Goal: Information Seeking & Learning: Learn about a topic

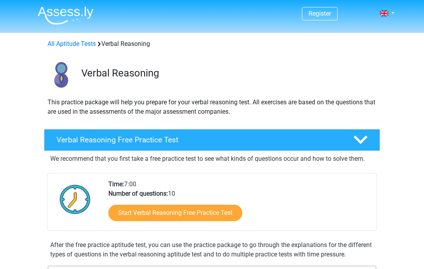
click at [225, 210] on link "Start Verbal Reasoning Free Practice Test" at bounding box center [175, 213] width 134 height 16
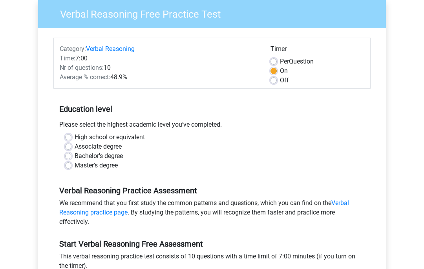
scroll to position [64, 0]
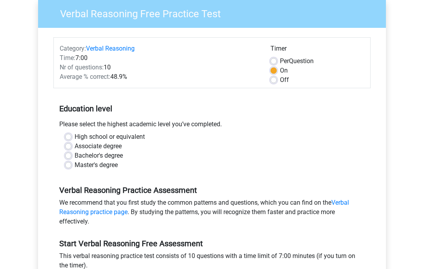
click at [75, 138] on label "High school or equivalent" at bounding box center [110, 137] width 70 height 9
click at [69, 138] on input "High school or equivalent" at bounding box center [68, 137] width 6 height 8
radio input "true"
click at [75, 148] on label "Associate degree" at bounding box center [98, 146] width 47 height 9
click at [68, 148] on input "Associate degree" at bounding box center [68, 146] width 6 height 8
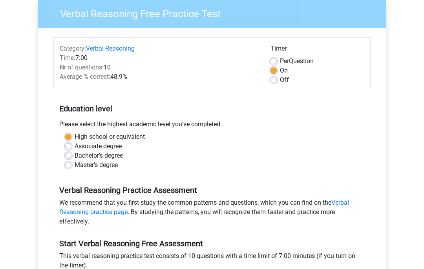
radio input "true"
click at [75, 138] on label "High school or equivalent" at bounding box center [110, 137] width 70 height 9
click at [66, 138] on input "High school or equivalent" at bounding box center [68, 137] width 6 height 8
radio input "true"
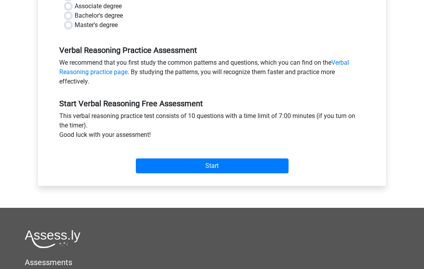
scroll to position [194, 0]
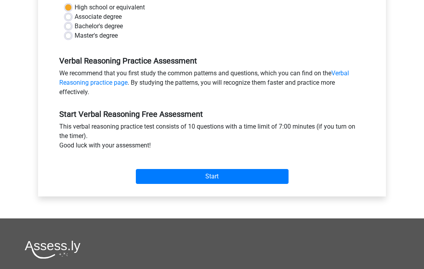
click at [260, 175] on input "Start" at bounding box center [212, 177] width 153 height 15
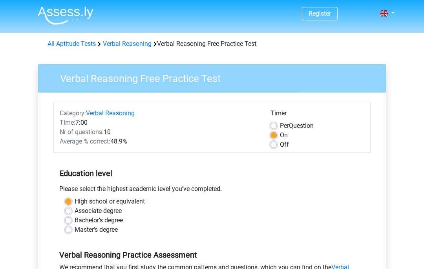
scroll to position [227, 0]
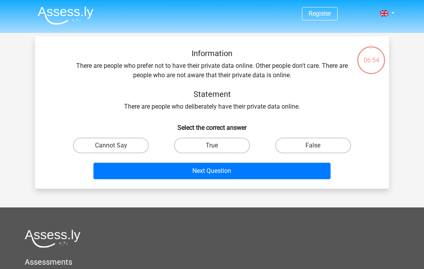
click at [98, 146] on label "Cannot Say" at bounding box center [111, 146] width 76 height 16
click at [111, 146] on input "Cannot Say" at bounding box center [113, 148] width 5 height 5
radio input "true"
click at [124, 169] on button "Next Question" at bounding box center [212, 171] width 238 height 16
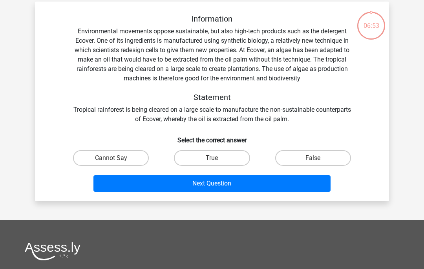
scroll to position [36, 0]
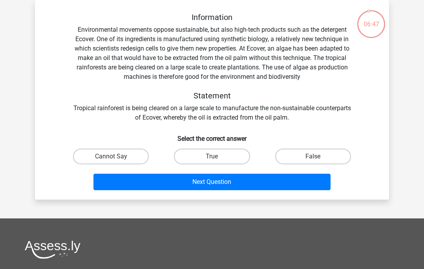
click at [111, 158] on label "Cannot Say" at bounding box center [111, 157] width 76 height 16
click at [111, 158] on input "Cannot Say" at bounding box center [113, 159] width 5 height 5
radio input "true"
click at [121, 181] on button "Next Question" at bounding box center [212, 182] width 238 height 16
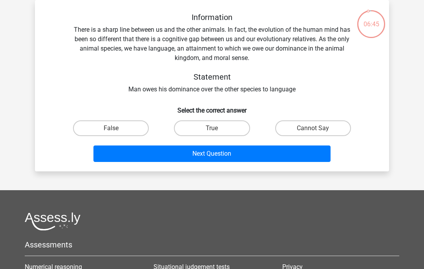
click at [115, 157] on button "Next Question" at bounding box center [212, 154] width 238 height 16
click at [110, 147] on button "Next Question" at bounding box center [212, 154] width 238 height 16
click at [111, 148] on button "Next Question" at bounding box center [212, 154] width 238 height 16
click at [113, 148] on button "Next Question" at bounding box center [212, 154] width 238 height 16
click at [115, 151] on button "Next Question" at bounding box center [212, 154] width 238 height 16
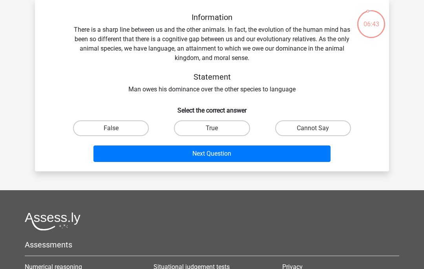
click at [114, 147] on button "Next Question" at bounding box center [212, 154] width 238 height 16
click at [96, 129] on label "False" at bounding box center [111, 129] width 76 height 16
click at [111, 129] on input "False" at bounding box center [113, 130] width 5 height 5
radio input "true"
click at [113, 152] on button "Next Question" at bounding box center [212, 154] width 238 height 16
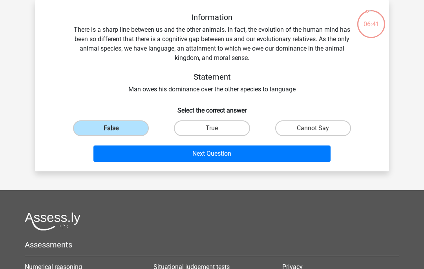
click at [326, 124] on label "Cannot Say" at bounding box center [313, 129] width 76 height 16
click at [318, 128] on input "Cannot Say" at bounding box center [315, 130] width 5 height 5
radio input "true"
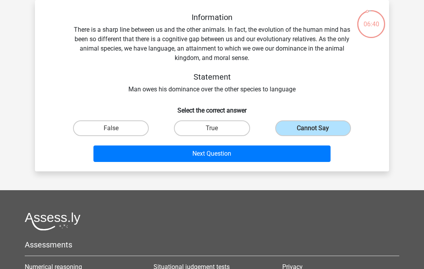
click at [313, 154] on button "Next Question" at bounding box center [212, 154] width 238 height 16
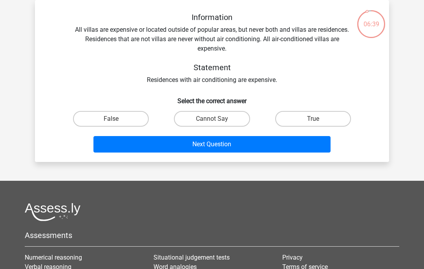
click at [306, 141] on button "Next Question" at bounding box center [212, 144] width 238 height 16
click at [11, 0] on html "Register Nederlands English" at bounding box center [212, 176] width 424 height 424
